Goal: Book appointment/travel/reservation

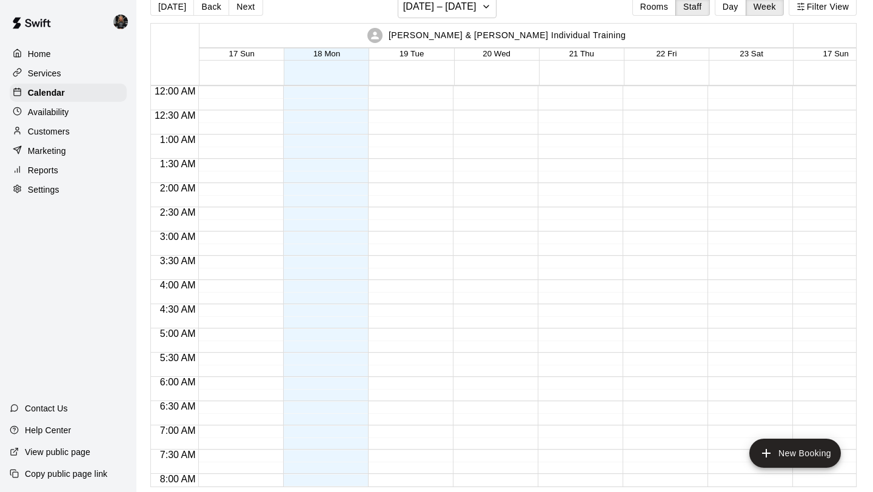
scroll to position [549, 0]
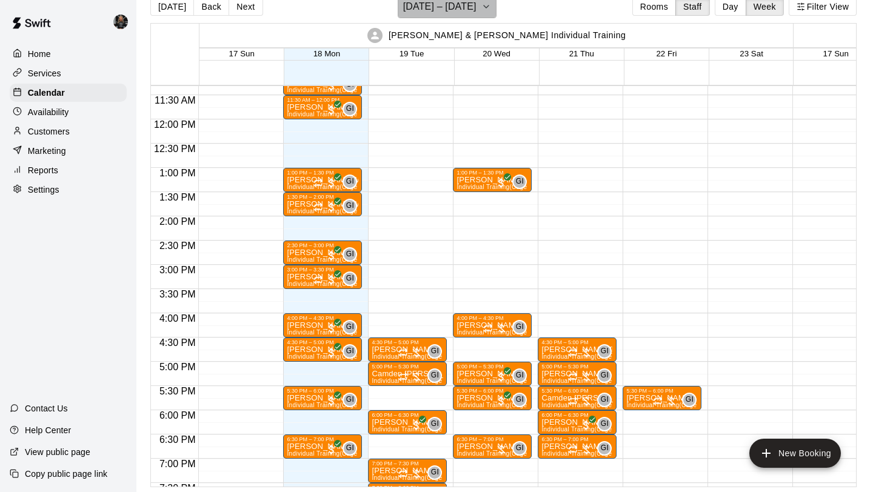
click at [465, 15] on h6 "[DATE] – [DATE]" at bounding box center [439, 6] width 73 height 17
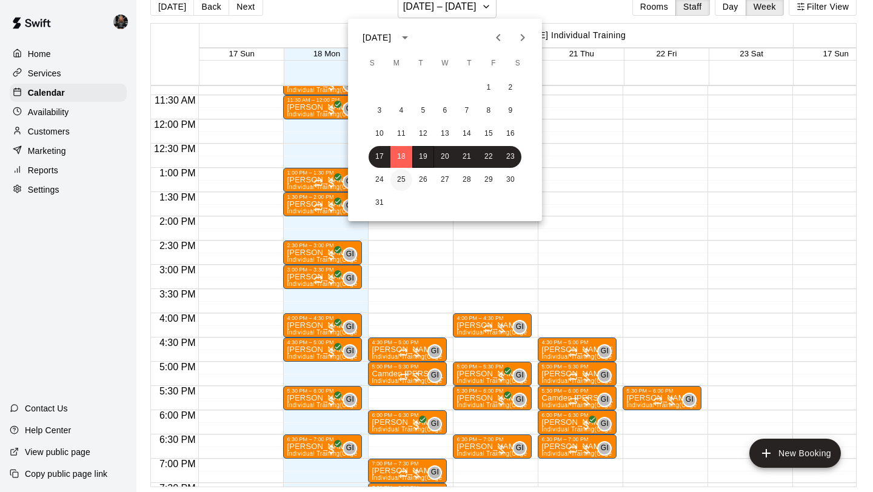
click at [404, 180] on button "25" at bounding box center [401, 180] width 22 height 22
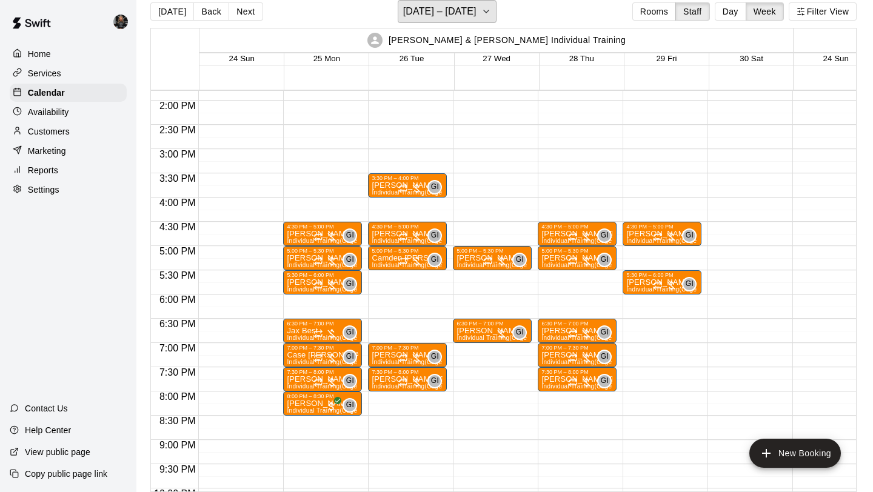
scroll to position [669, 0]
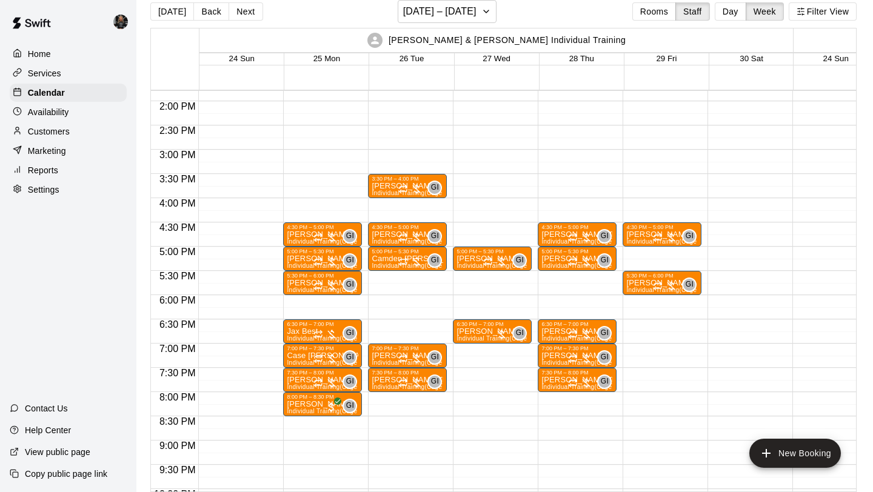
click at [401, 301] on div "3:30 PM – 4:00 PM [PERSON_NAME] Individual Training (Cage 1) GI 0 4:30 PM – 5:0…" at bounding box center [407, 4] width 79 height 1164
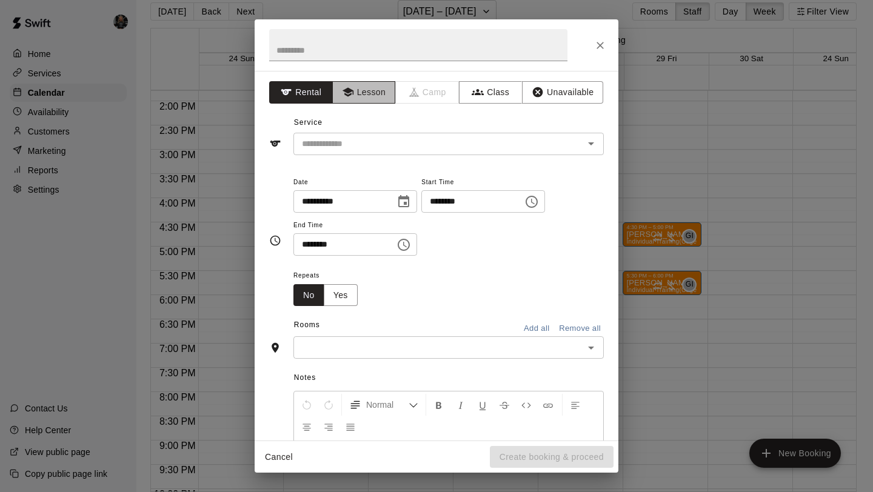
click at [359, 99] on button "Lesson" at bounding box center [364, 92] width 64 height 22
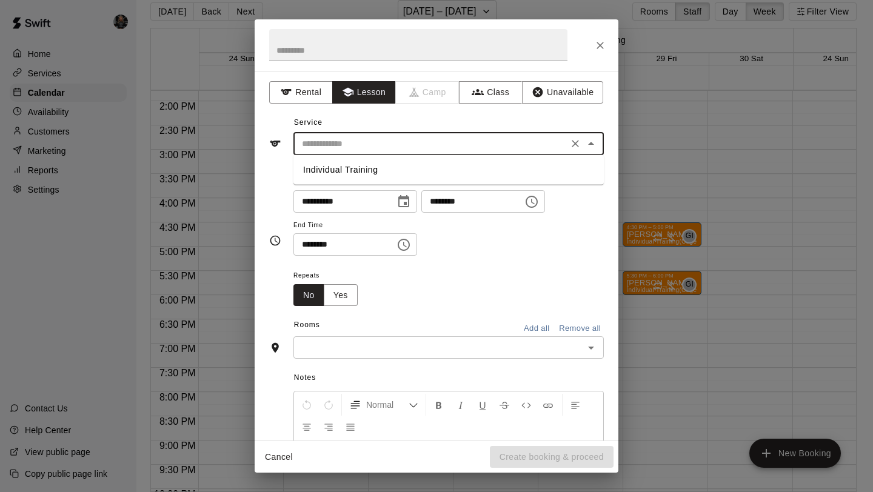
click at [383, 151] on input "text" at bounding box center [430, 143] width 267 height 15
click at [385, 172] on li "Individual Training" at bounding box center [448, 170] width 310 height 20
type input "**********"
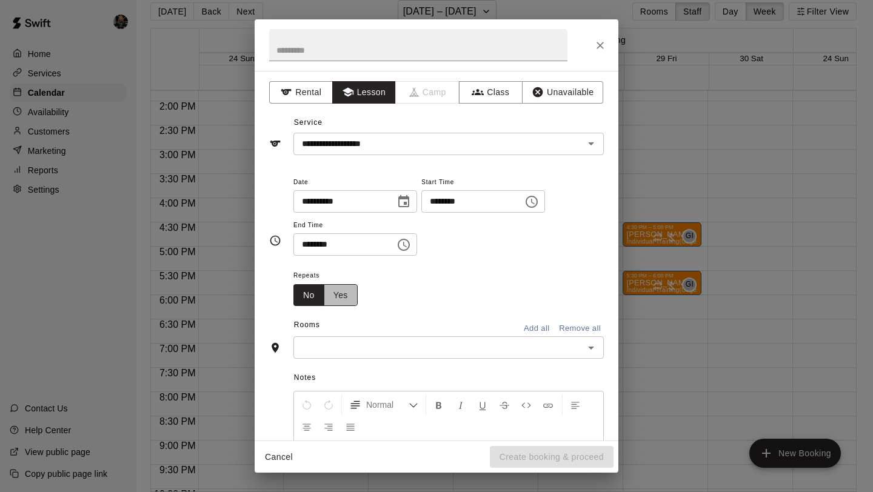
click at [350, 290] on button "Yes" at bounding box center [341, 295] width 34 height 22
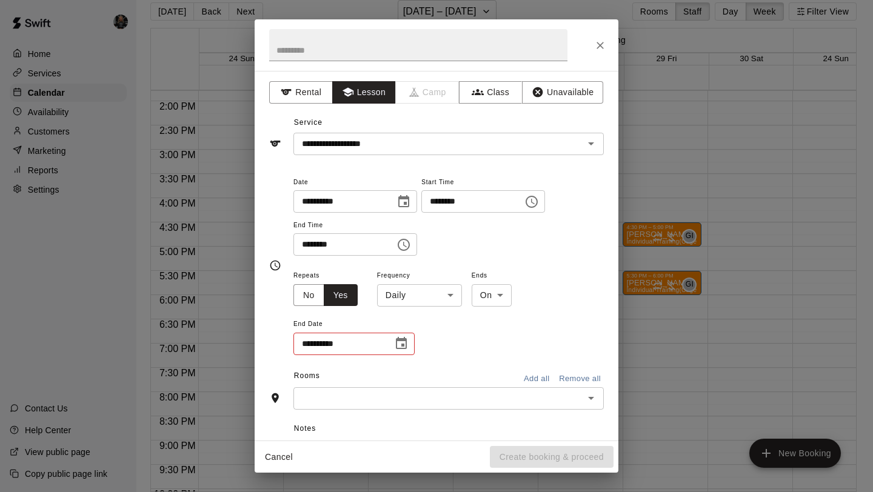
click at [416, 293] on body "Home Services Calendar Availability Customers Marketing Reports Settings Contac…" at bounding box center [436, 241] width 873 height 512
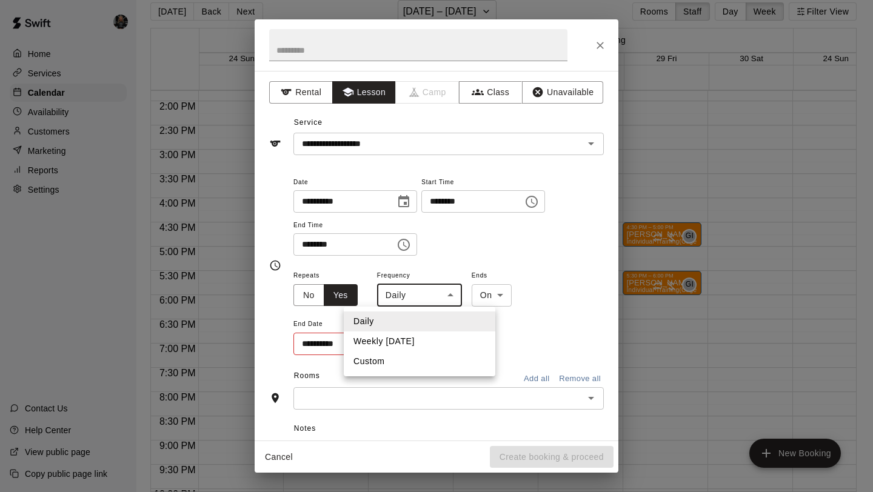
click at [410, 366] on li "Custom" at bounding box center [420, 362] width 152 height 20
type input "******"
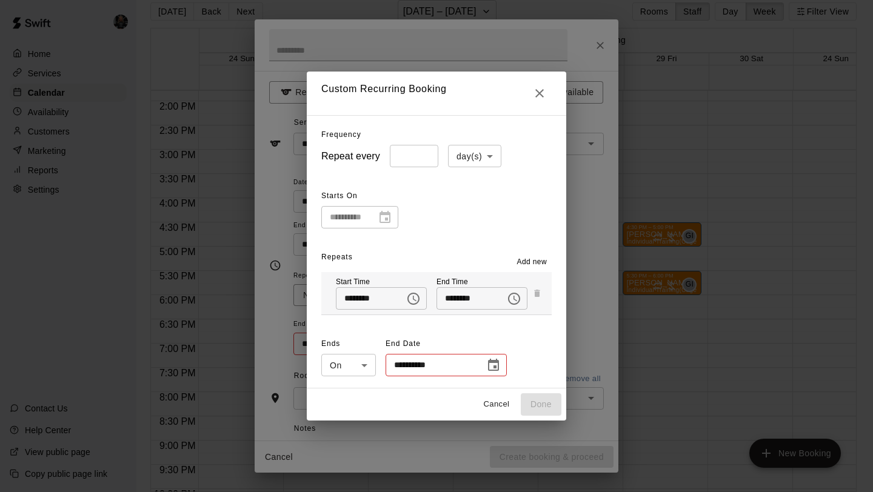
type input "*"
click at [427, 152] on input "*" at bounding box center [414, 156] width 49 height 22
click at [477, 153] on body "Home Services Calendar Availability Customers Marketing Reports Settings Contac…" at bounding box center [436, 241] width 873 height 512
click at [475, 200] on li "week(s)" at bounding box center [474, 202] width 53 height 20
type input "******"
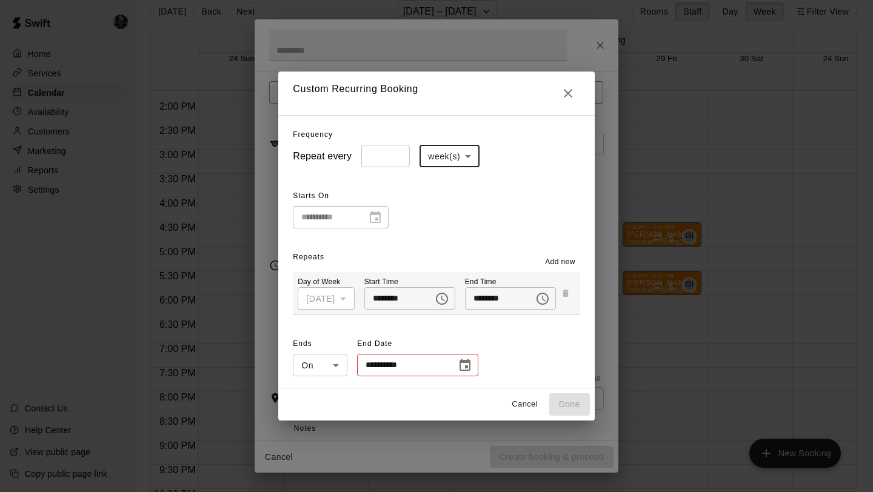
click at [464, 364] on icon "Choose date" at bounding box center [465, 365] width 15 height 15
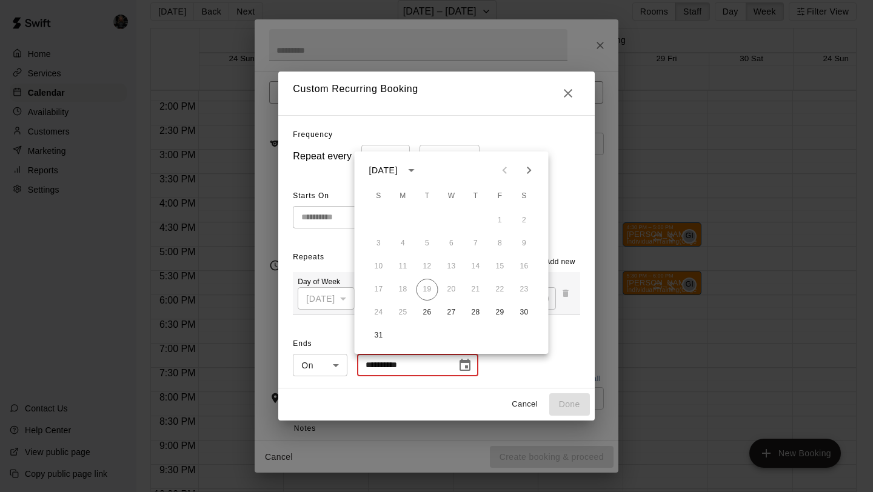
click at [526, 172] on icon "Next month" at bounding box center [529, 170] width 15 height 15
click at [426, 258] on button "16" at bounding box center [428, 267] width 22 height 22
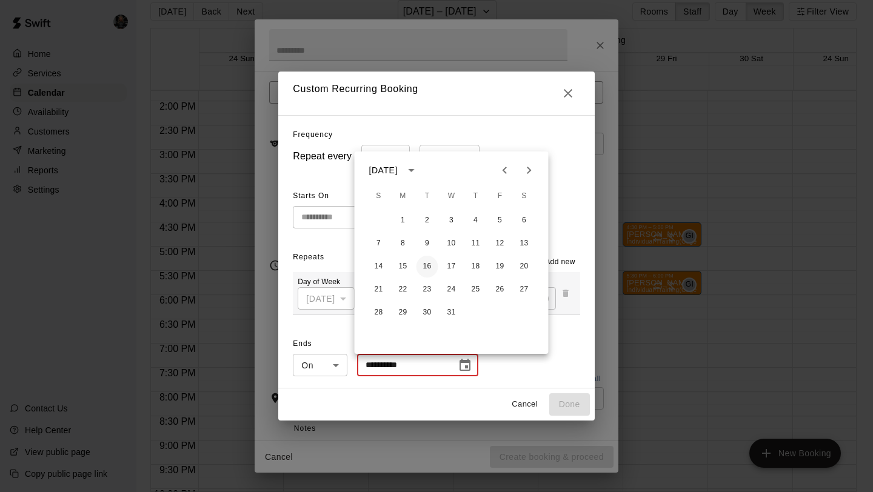
type input "**********"
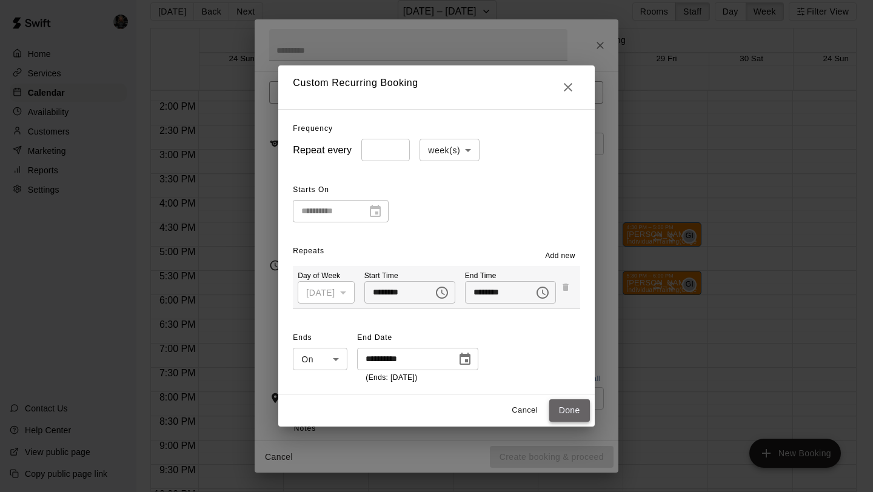
click at [571, 407] on button "Done" at bounding box center [569, 411] width 41 height 22
type input "**********"
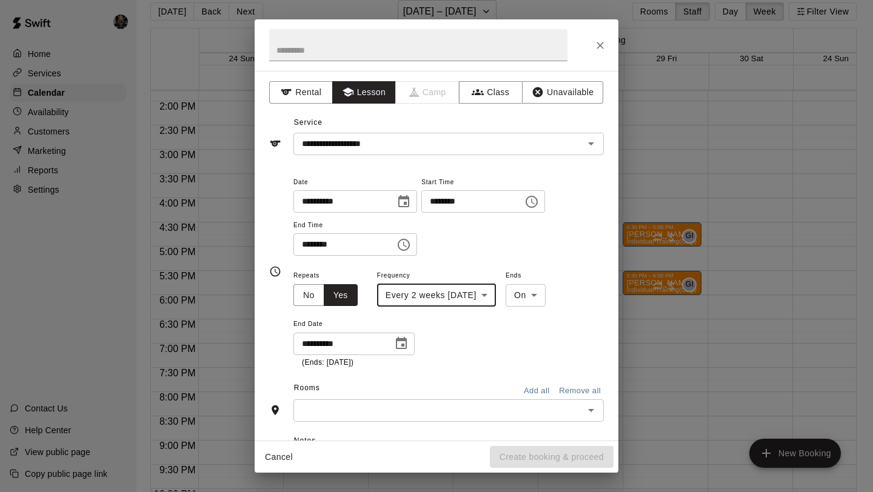
click at [571, 407] on input "text" at bounding box center [438, 410] width 283 height 15
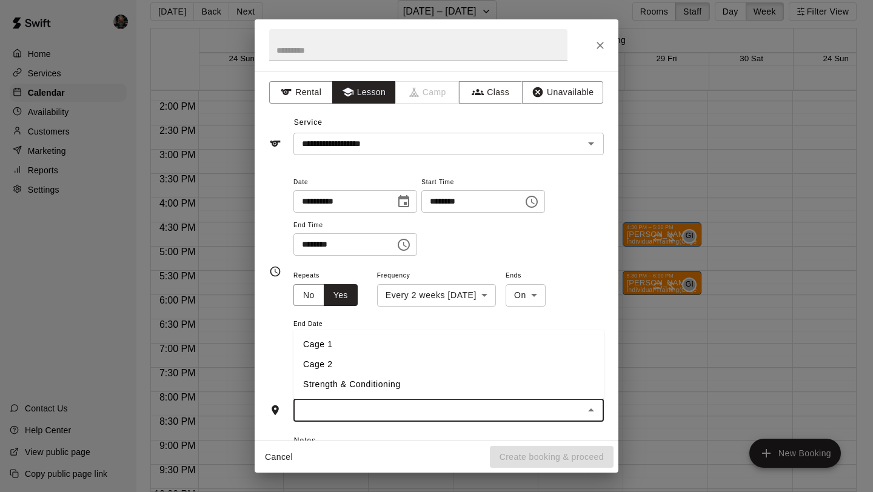
click at [427, 343] on li "Cage 1" at bounding box center [448, 345] width 310 height 20
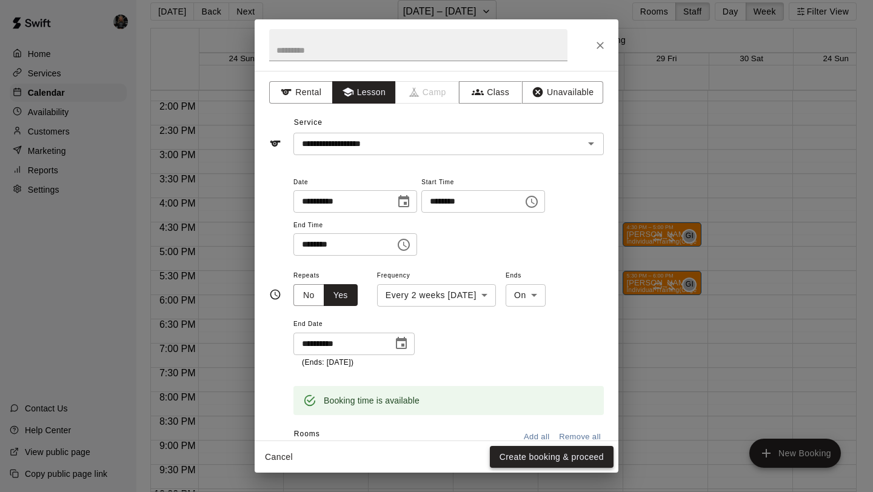
click at [563, 456] on button "Create booking & proceed" at bounding box center [552, 457] width 124 height 22
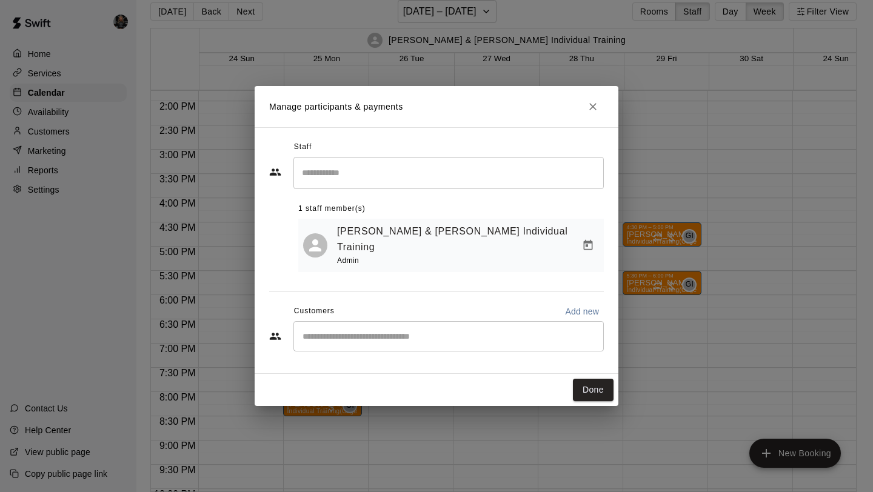
click at [330, 330] on div "​" at bounding box center [448, 336] width 310 height 30
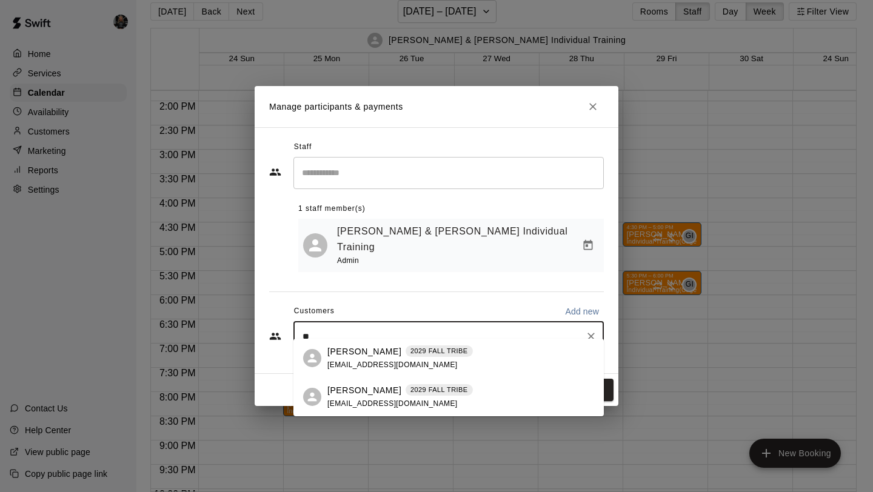
type input "*"
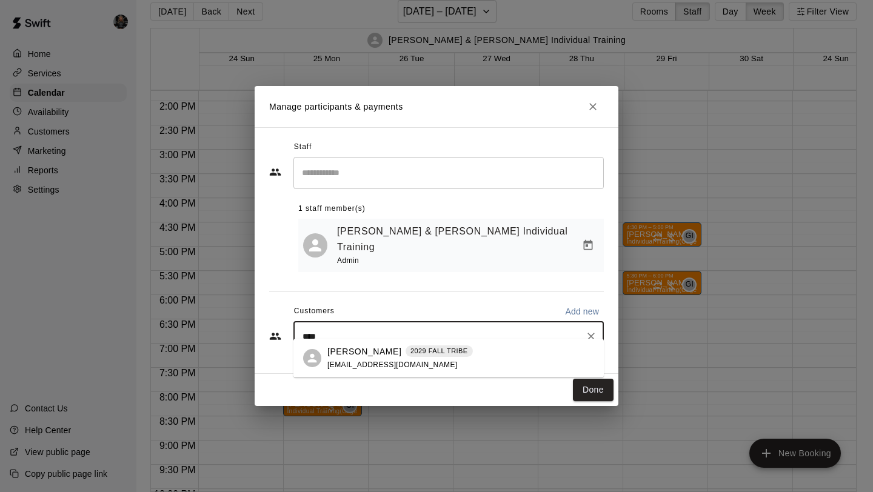
type input "*****"
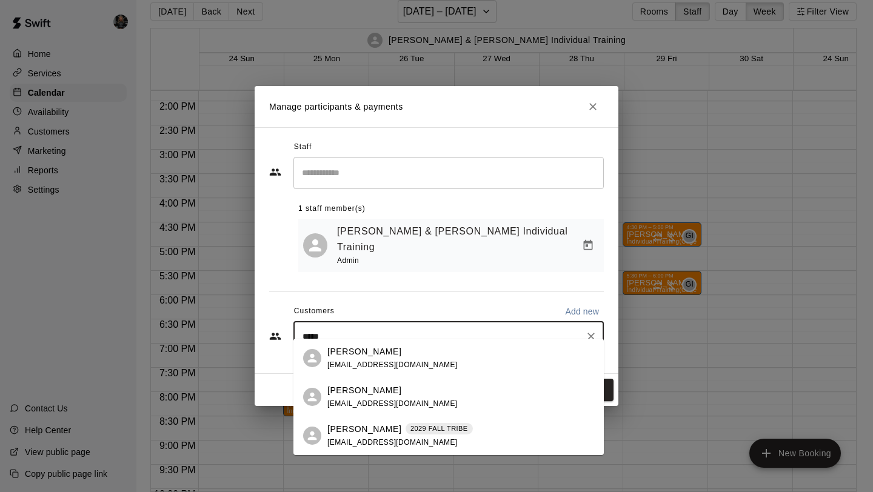
click at [377, 427] on div "[PERSON_NAME] 2029 FALL TRIBE" at bounding box center [400, 429] width 146 height 13
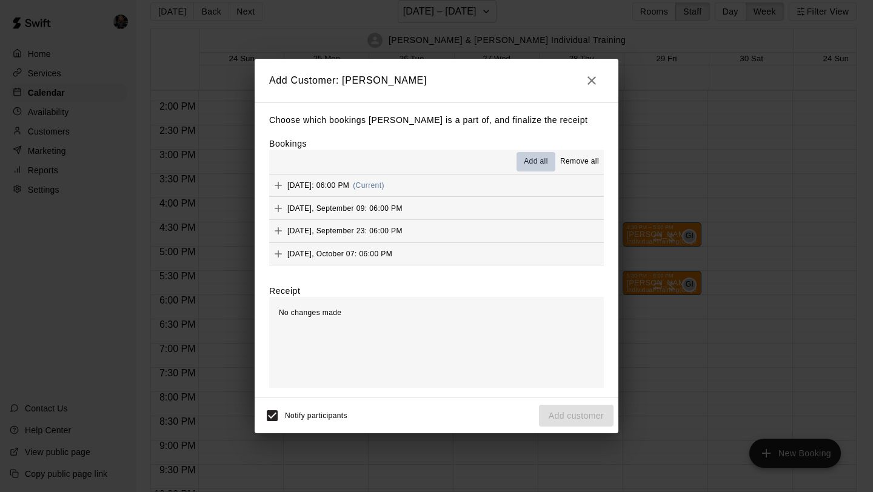
click at [539, 166] on span "Add all" at bounding box center [536, 162] width 24 height 12
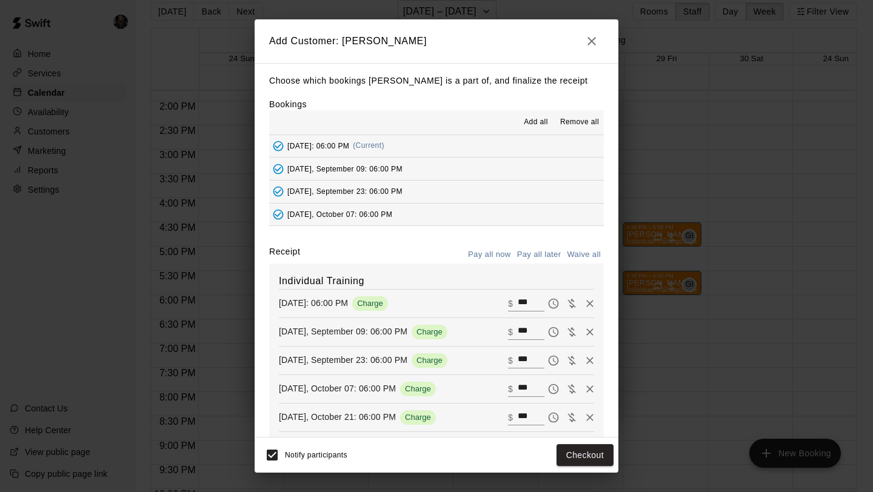
click at [549, 255] on button "Pay all later" at bounding box center [539, 255] width 50 height 19
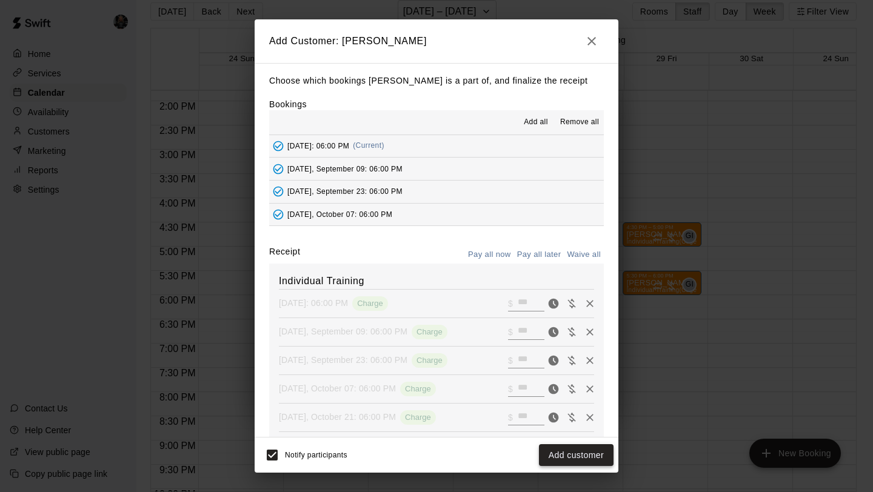
click at [572, 460] on button "Add customer" at bounding box center [576, 455] width 75 height 22
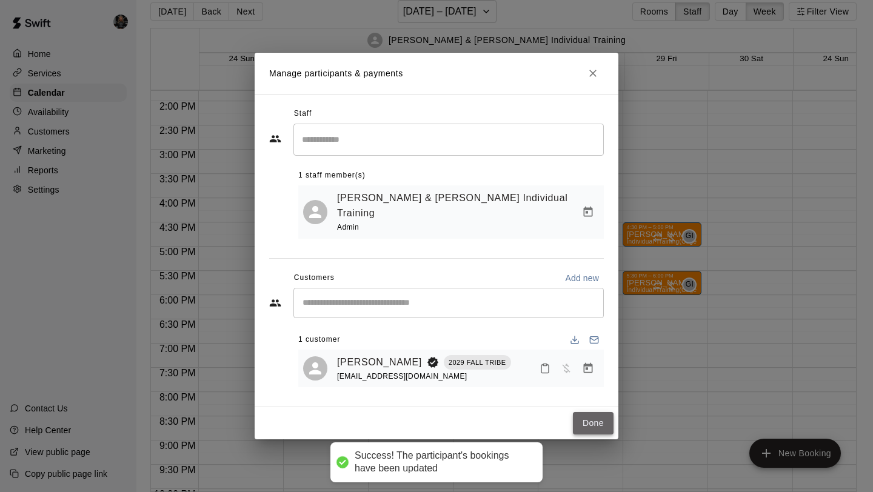
click at [592, 416] on button "Done" at bounding box center [593, 423] width 41 height 22
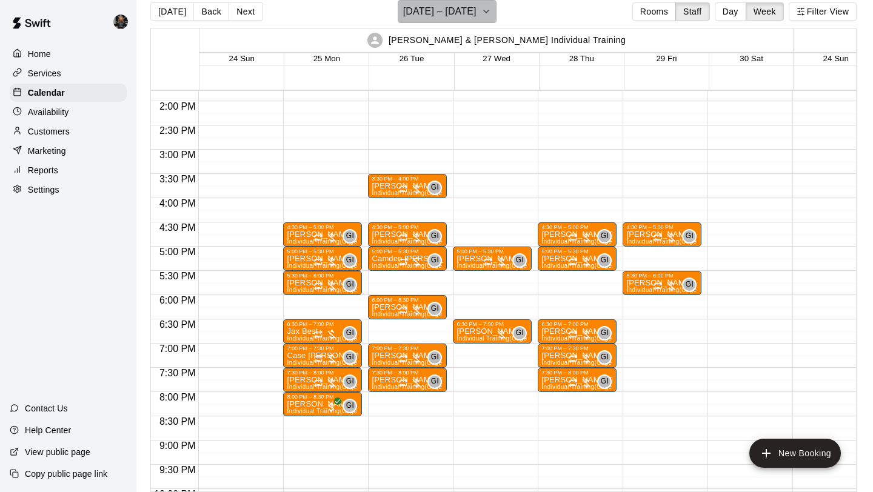
click at [469, 12] on h6 "[DATE] – [DATE]" at bounding box center [439, 11] width 73 height 17
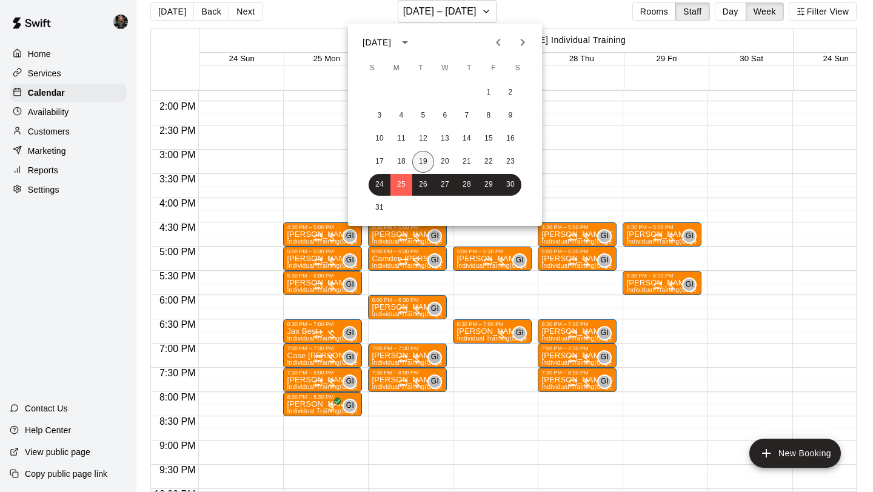
click at [423, 159] on button "19" at bounding box center [423, 162] width 22 height 22
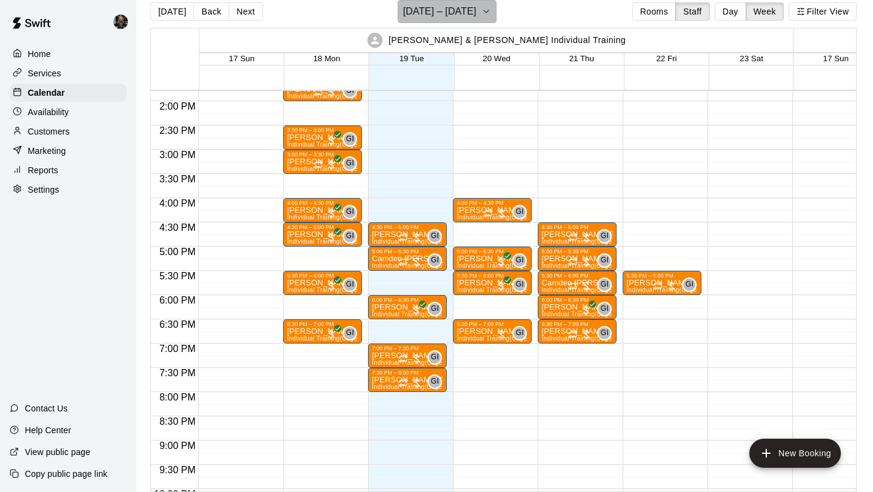
click at [461, 7] on h6 "[DATE] – [DATE]" at bounding box center [439, 11] width 73 height 17
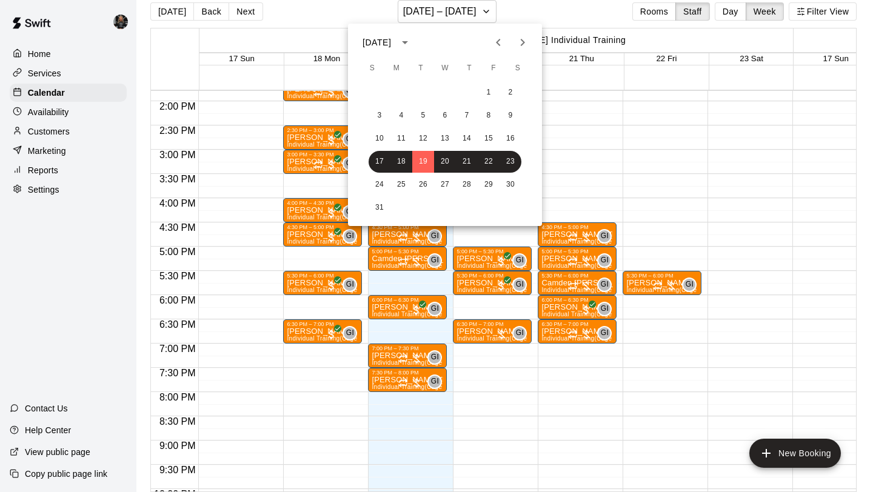
click at [682, 310] on div at bounding box center [436, 246] width 873 height 492
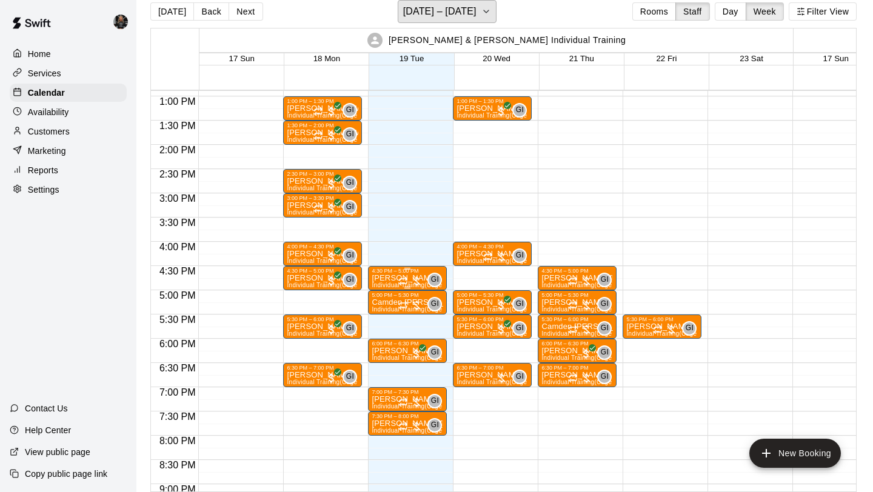
scroll to position [623, 0]
